Goal: Information Seeking & Learning: Learn about a topic

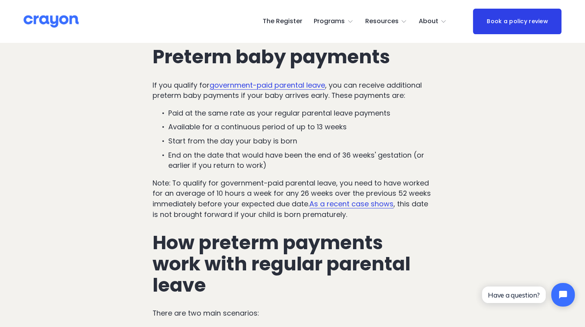
click at [290, 118] on p "Paid at the same rate as your regular parental leave payments" at bounding box center [300, 113] width 264 height 11
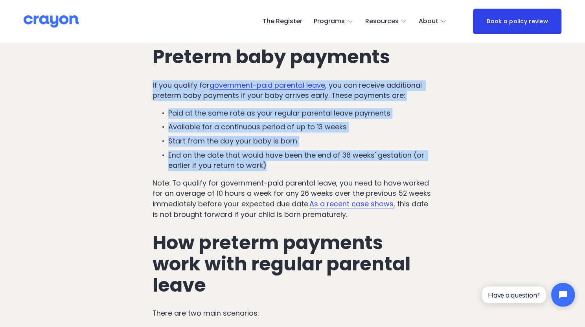
drag, startPoint x: 146, startPoint y: 85, endPoint x: 280, endPoint y: 169, distance: 158.6
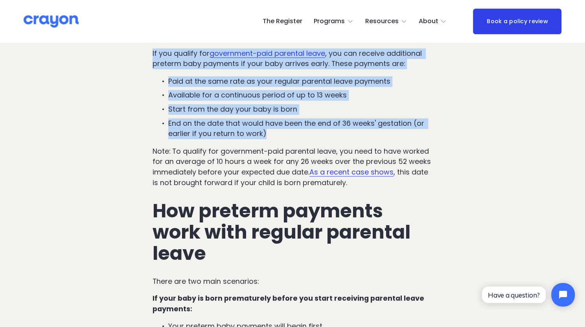
scroll to position [469, 0]
copy div "If you qualify for government-paid parental leave , you can receive additional …"
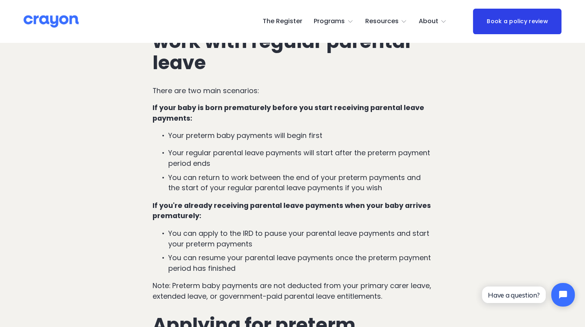
scroll to position [752, 0]
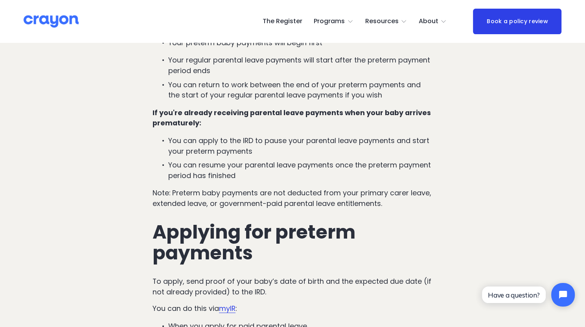
click at [288, 193] on p "Note: Preterm baby payments are not deducted from your primary carer leave, ext…" at bounding box center [293, 198] width 280 height 21
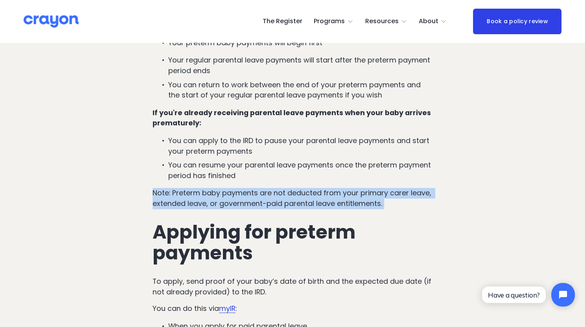
click at [288, 193] on p "Note: Preterm baby payments are not deducted from your primary carer leave, ext…" at bounding box center [293, 198] width 280 height 21
copy p "Note: Preterm baby payments are not deducted from your primary carer leave, ext…"
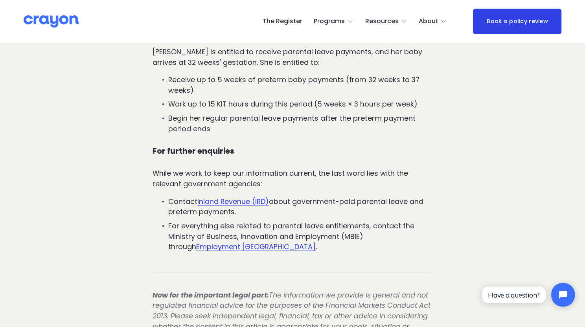
scroll to position [1290, 0]
